Goal: Information Seeking & Learning: Learn about a topic

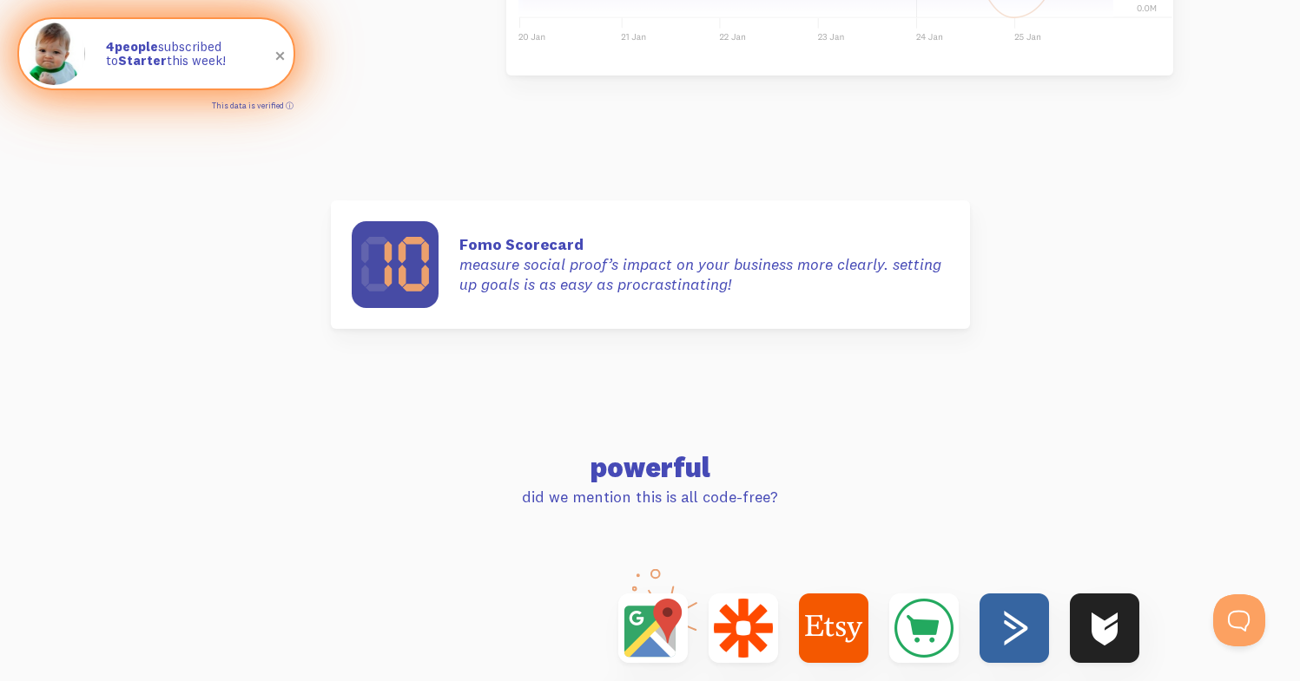
scroll to position [5109, 0]
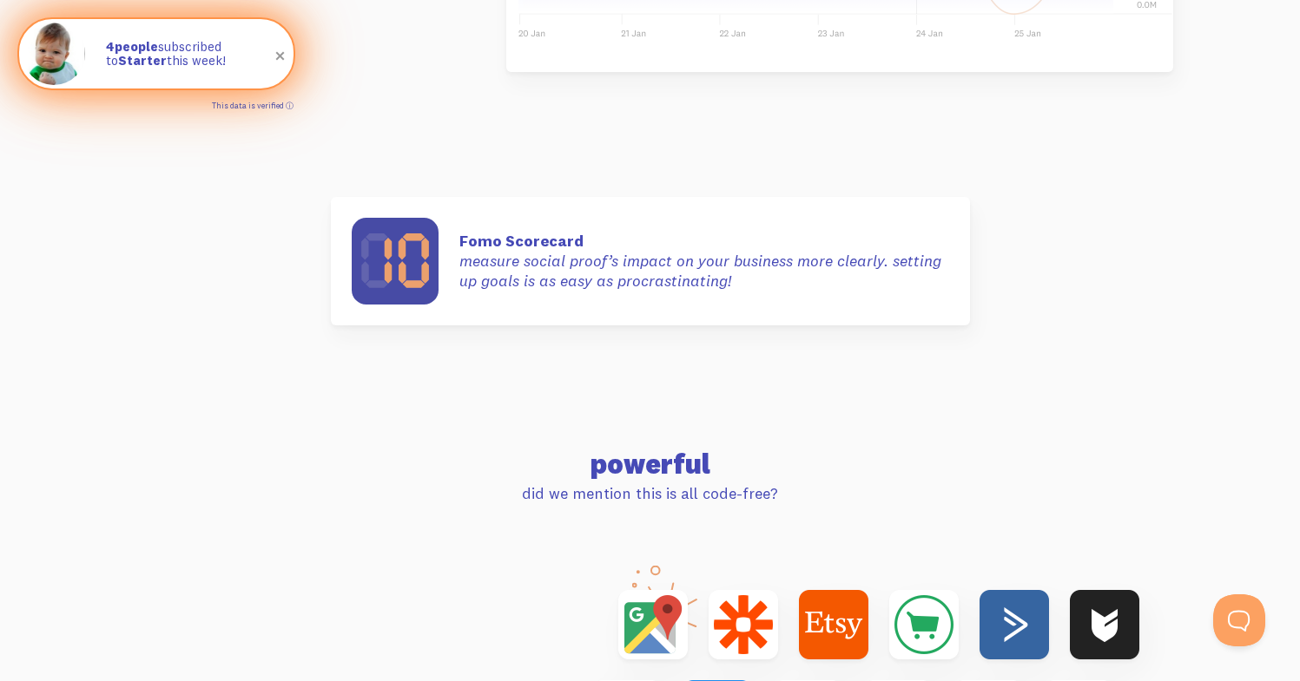
click at [288, 106] on link "This data is verified ⓘ" at bounding box center [253, 106] width 82 height 10
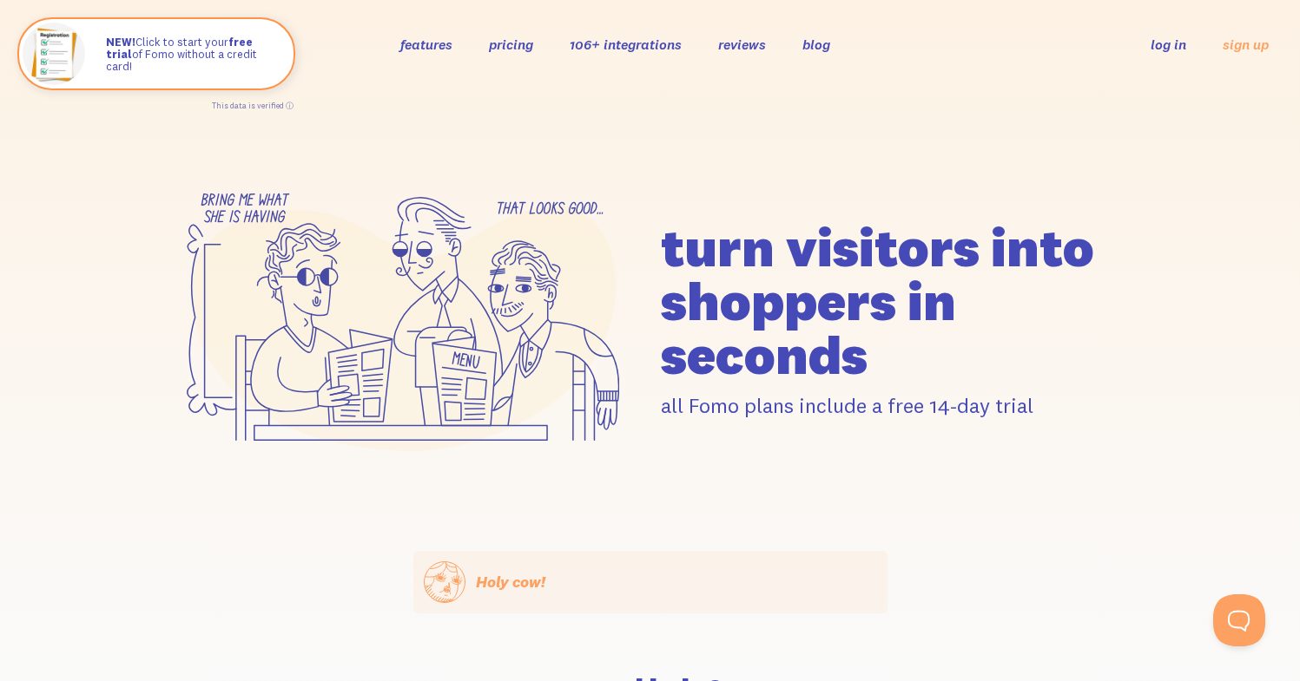
click at [438, 45] on link "features" at bounding box center [426, 44] width 52 height 17
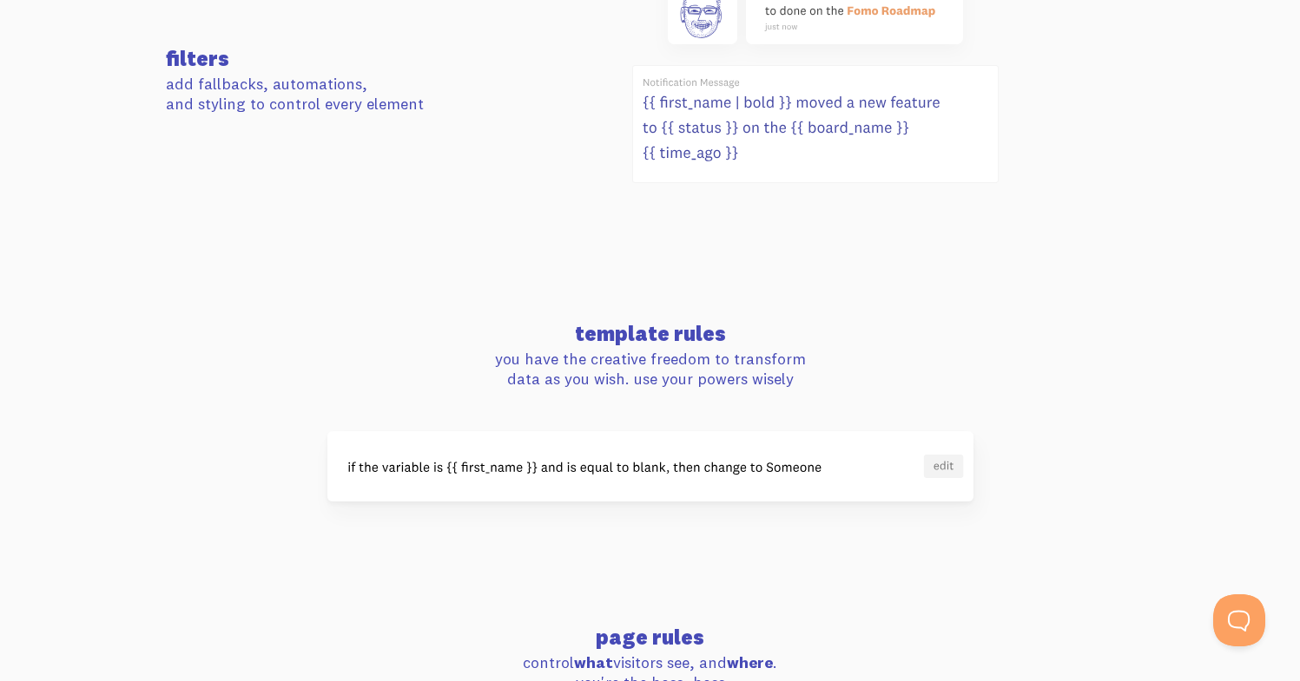
scroll to position [1208, 0]
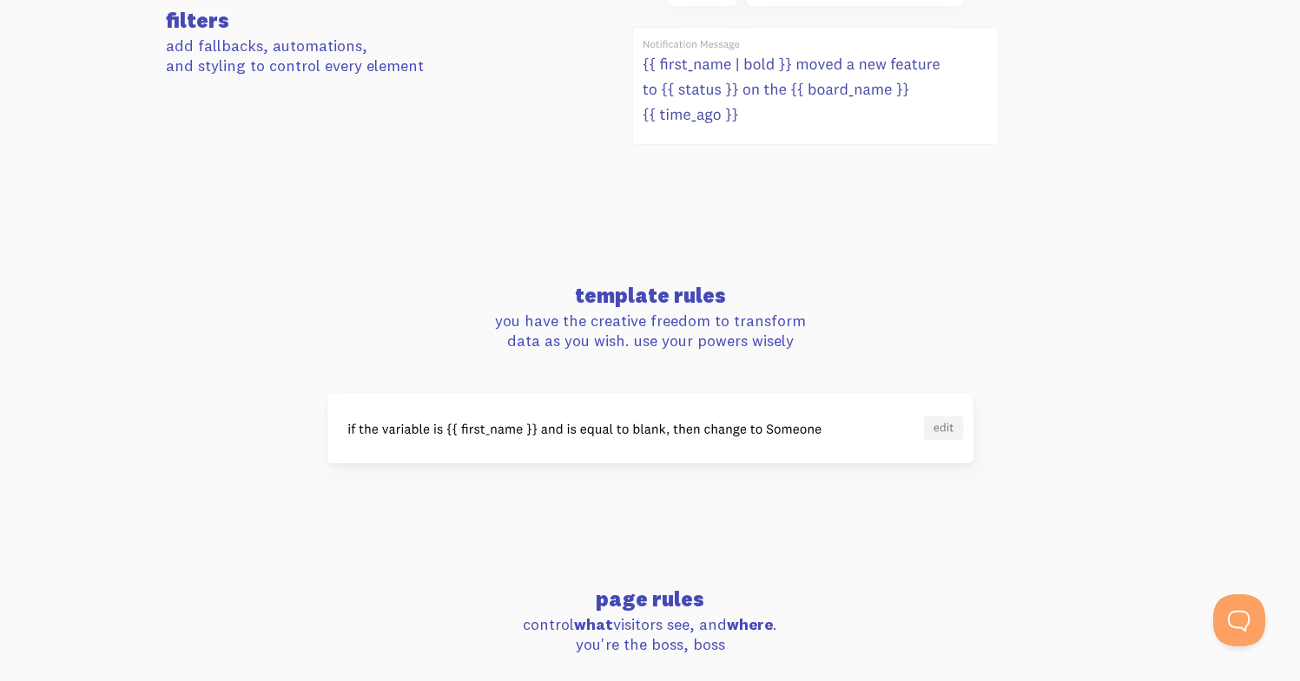
drag, startPoint x: 576, startPoint y: 320, endPoint x: 875, endPoint y: 355, distance: 300.6
click at [875, 355] on div "template rules you have the creative freedom to transform data as you wish. use…" at bounding box center [650, 374] width 990 height 179
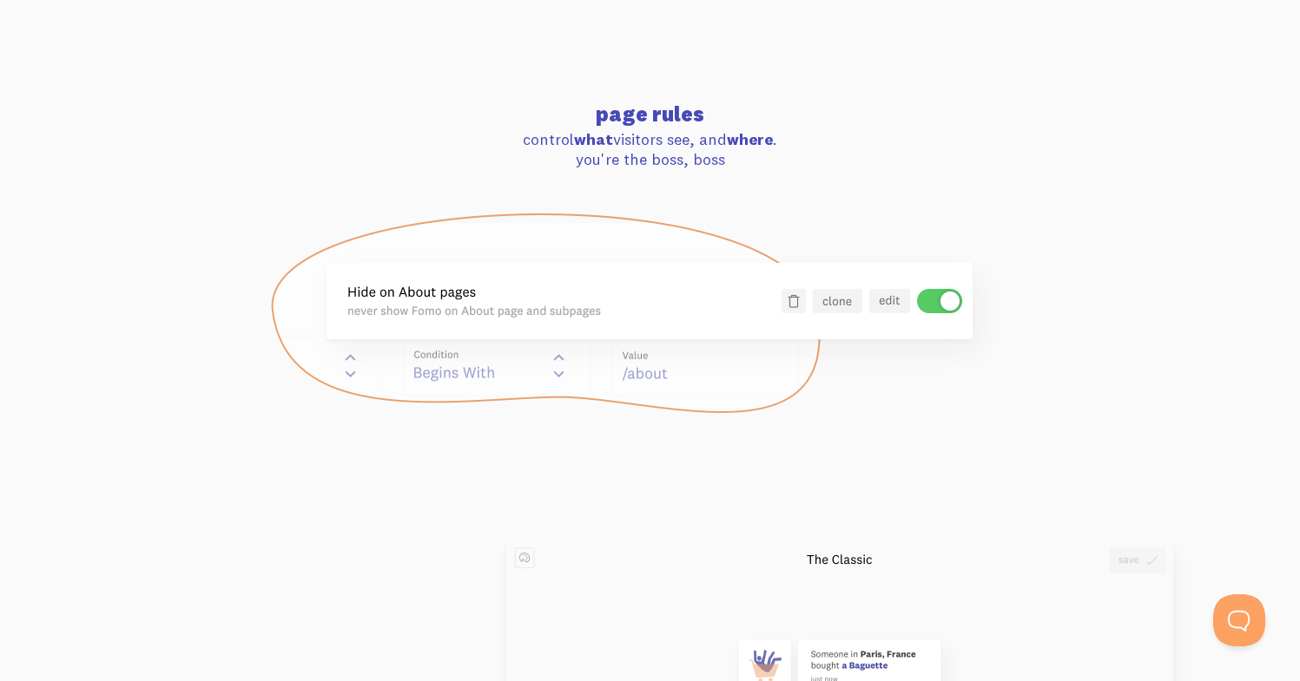
scroll to position [1694, 0]
click at [558, 304] on img at bounding box center [650, 312] width 762 height 203
click at [448, 293] on img at bounding box center [650, 312] width 762 height 203
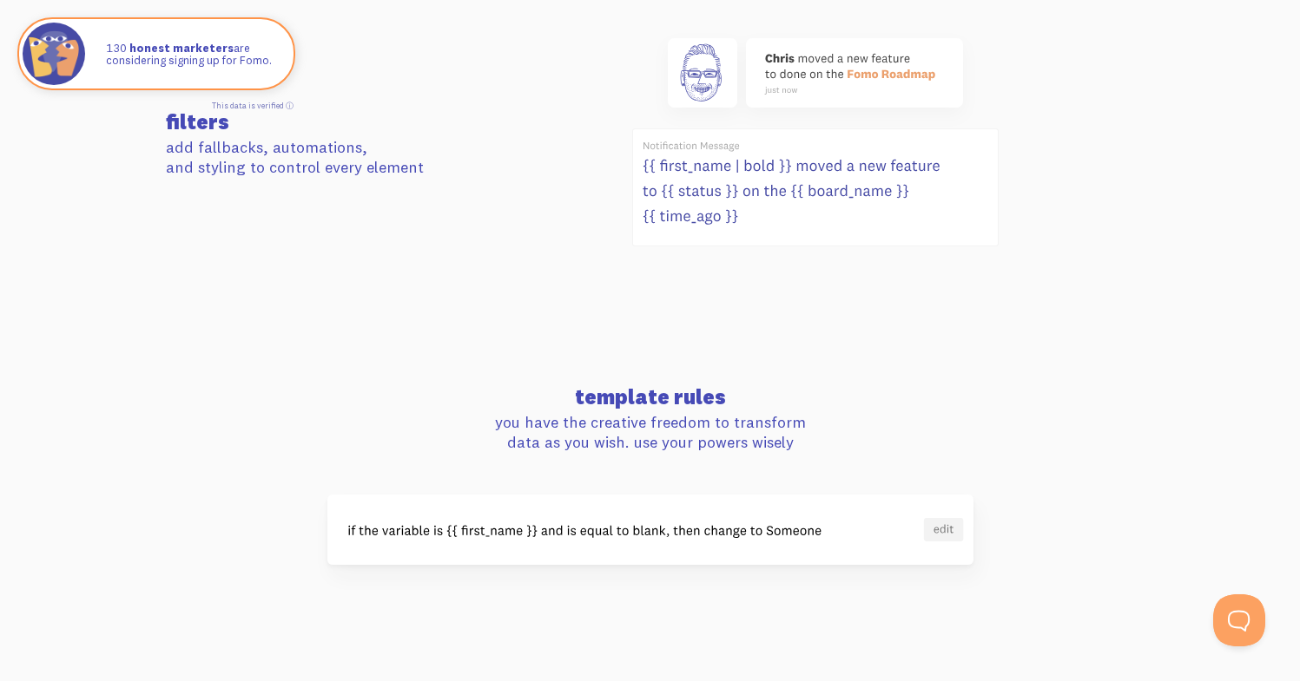
scroll to position [0, 0]
